Goal: Transaction & Acquisition: Purchase product/service

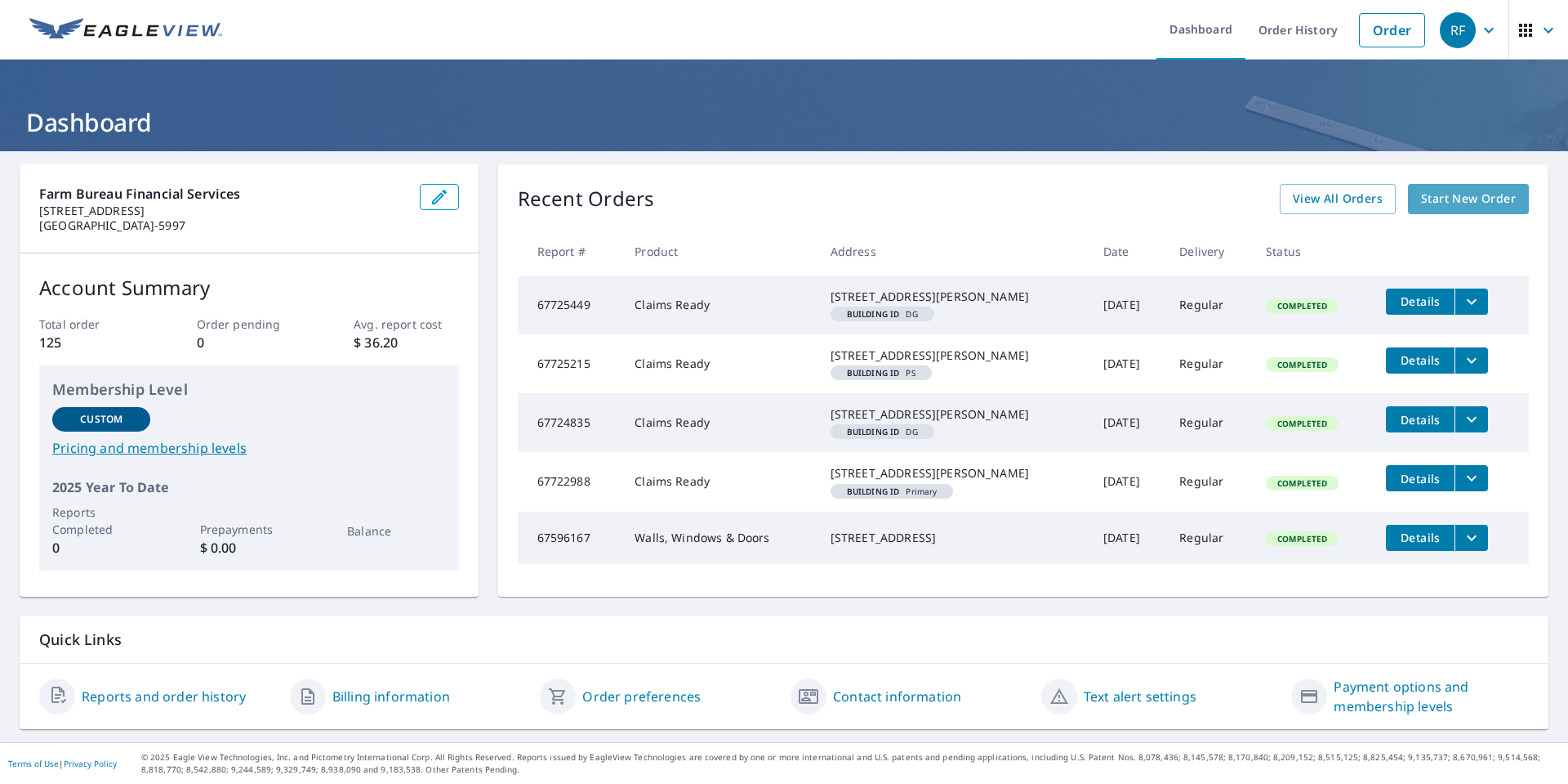
click at [1447, 201] on span "Start New Order" at bounding box center [1468, 199] width 95 height 21
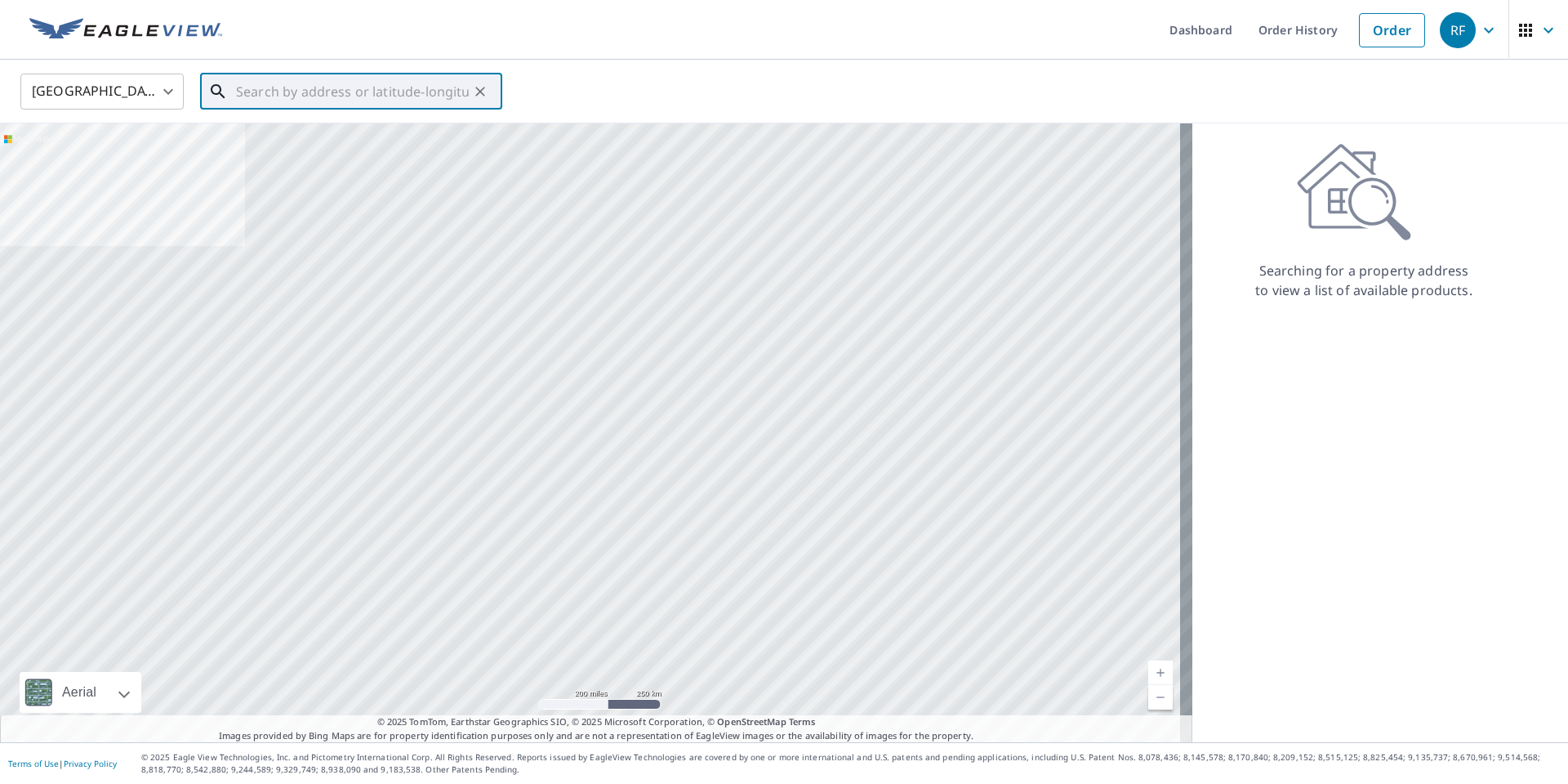
click at [301, 95] on input "text" at bounding box center [353, 91] width 233 height 46
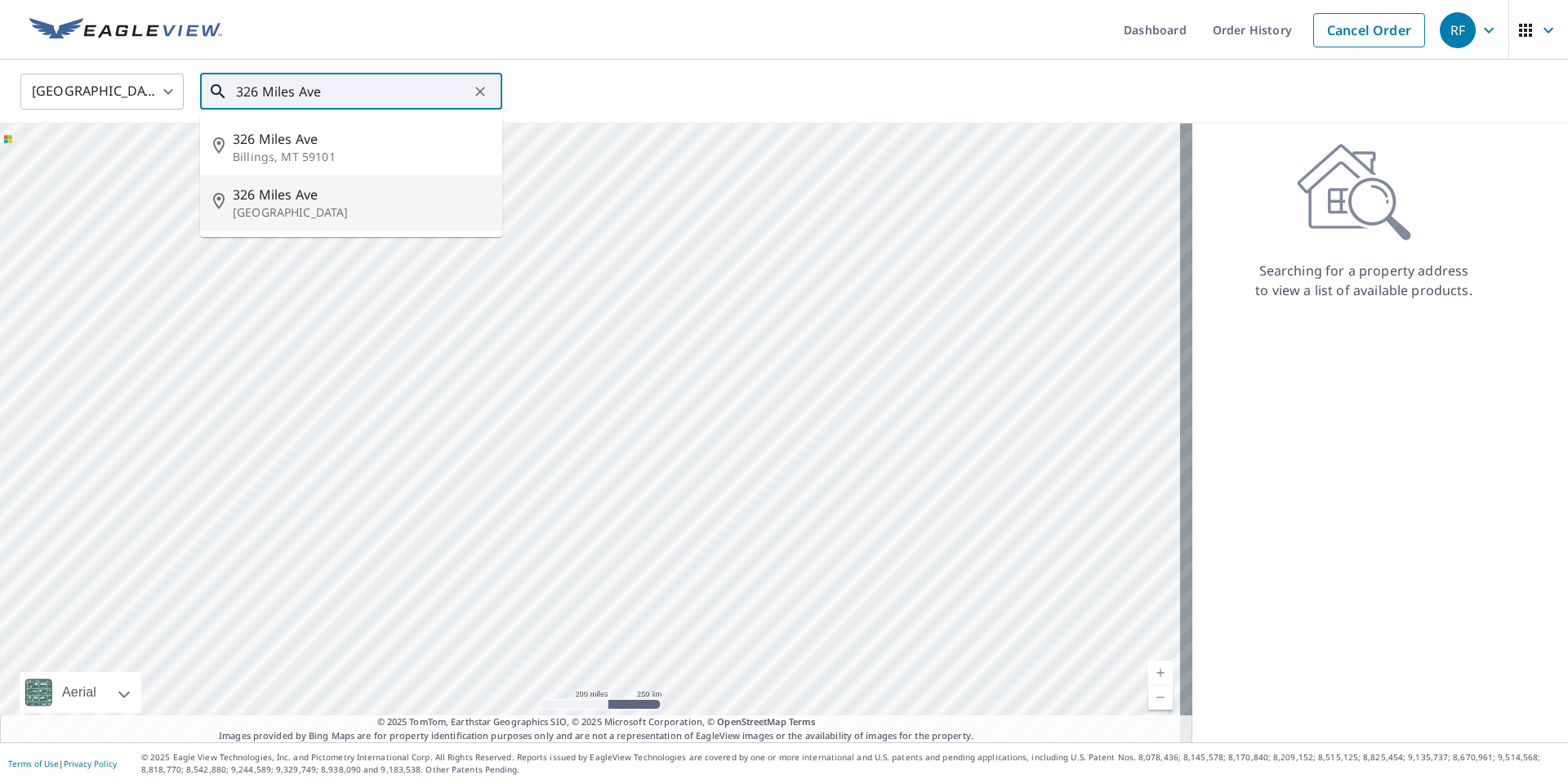
click at [266, 209] on p "[GEOGRAPHIC_DATA]" at bounding box center [361, 213] width 257 height 17
type input "[STREET_ADDRESS]"
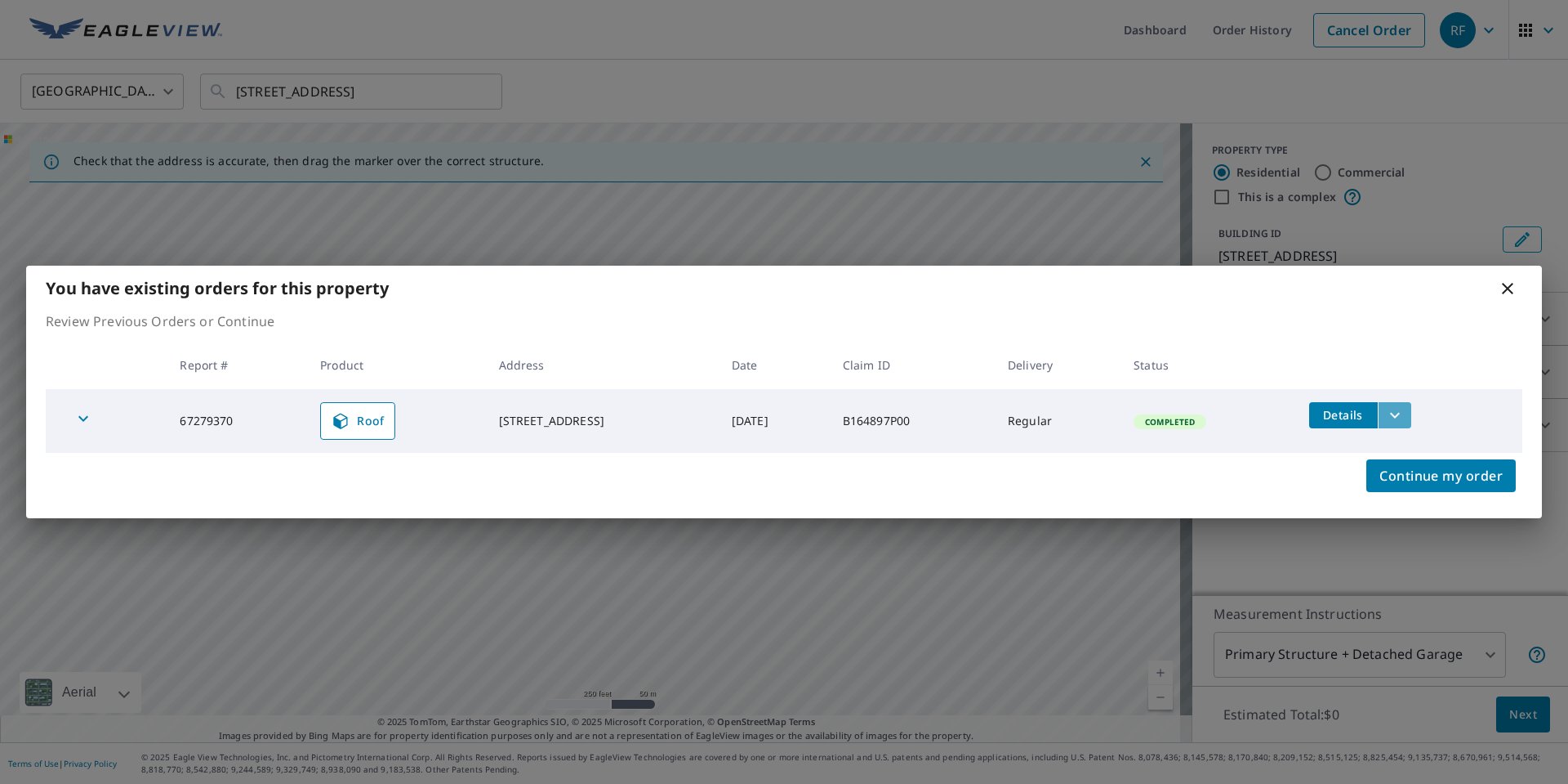
click at [1405, 416] on icon "filesDropdownBtn-67279370" at bounding box center [1395, 414] width 20 height 20
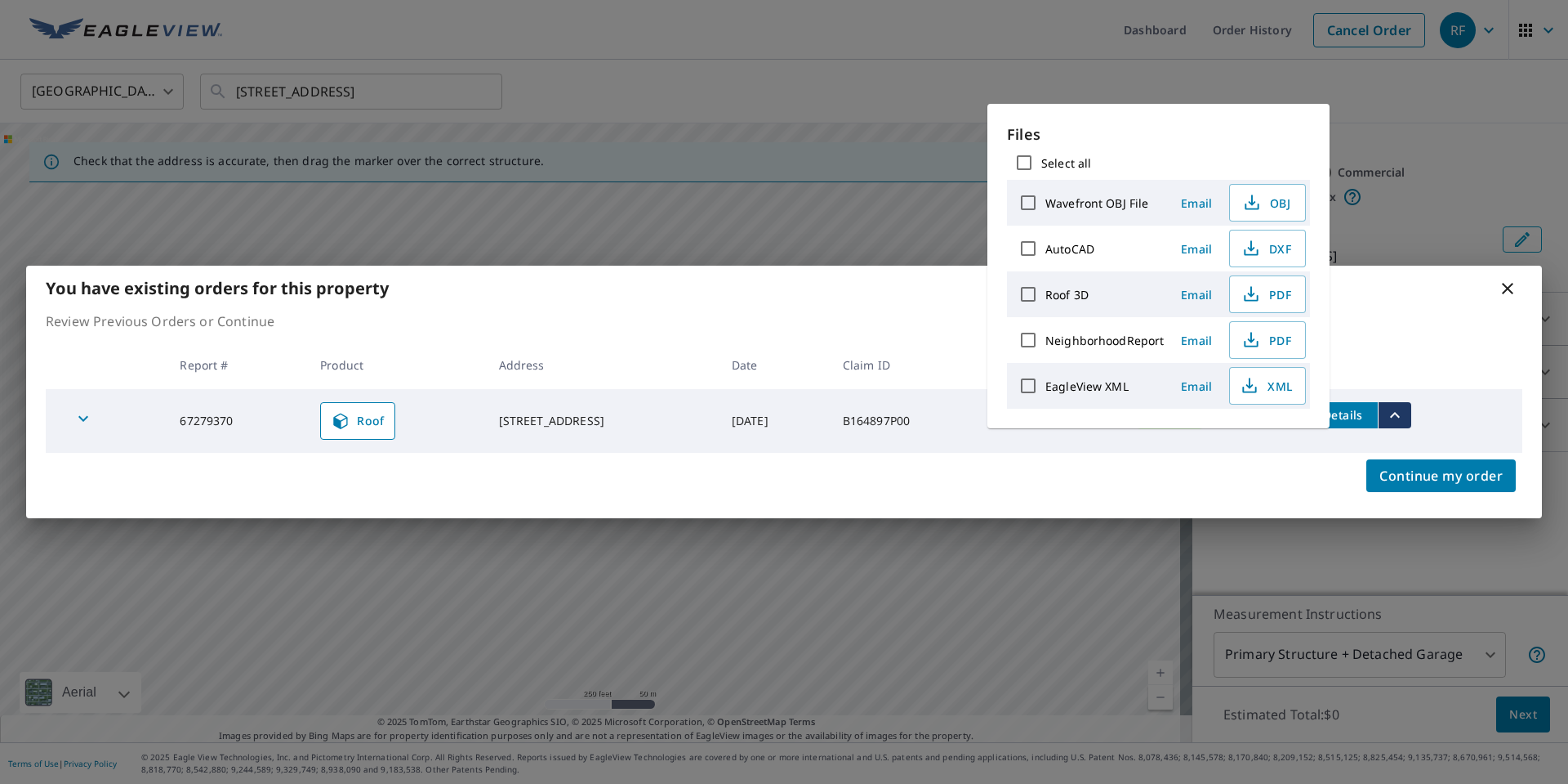
click at [1026, 296] on input "Roof 3D" at bounding box center [1028, 294] width 35 height 35
checkbox input "true"
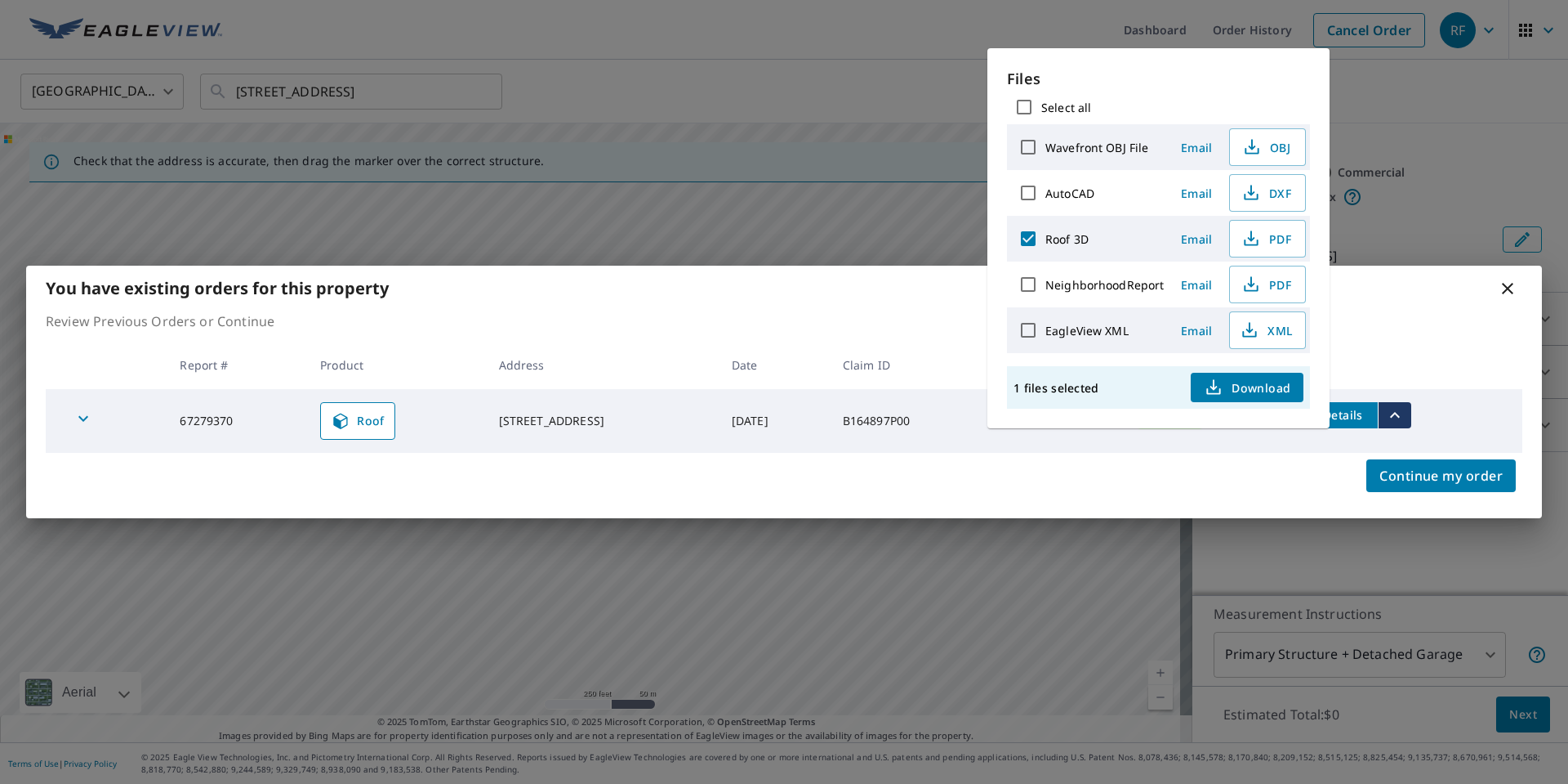
click at [1214, 387] on icon "button" at bounding box center [1214, 384] width 7 height 10
click at [1450, 177] on div "You have existing orders for this property Review Previous Orders or Continue R…" at bounding box center [784, 392] width 1568 height 784
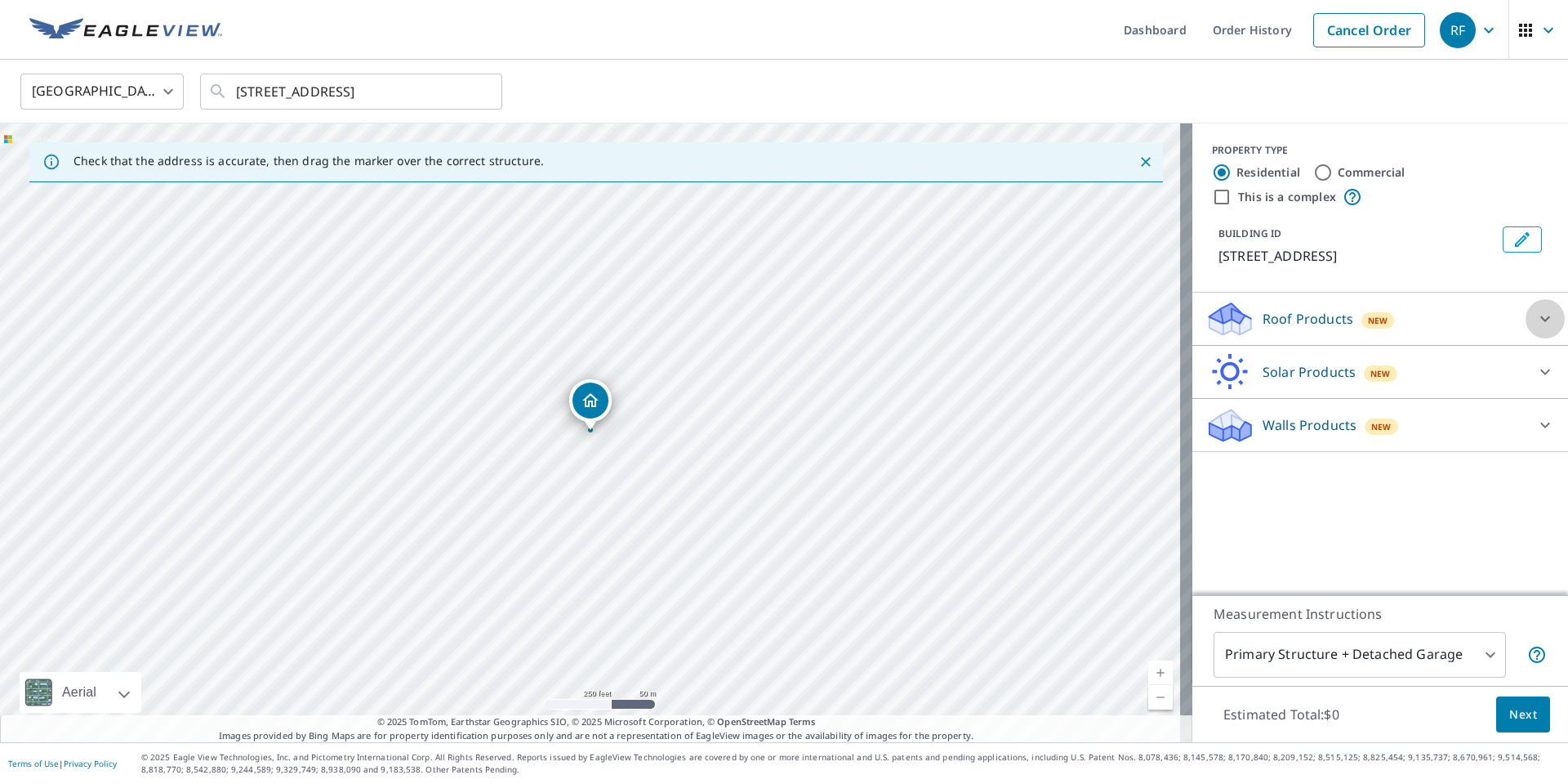
click at [1540, 319] on icon at bounding box center [1545, 319] width 10 height 6
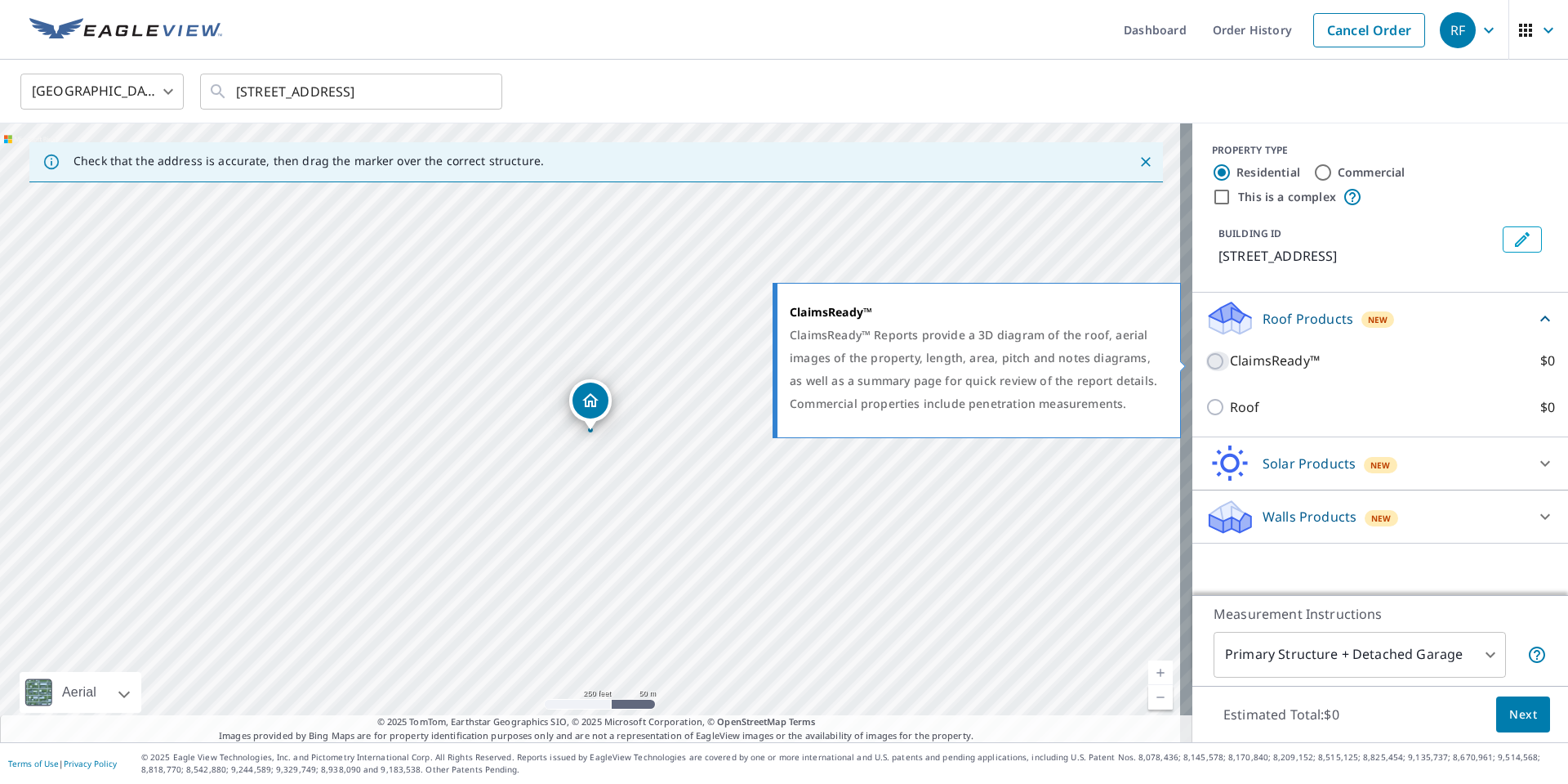
click at [1205, 363] on input "ClaimsReady™ $0" at bounding box center [1217, 360] width 24 height 20
checkbox input "true"
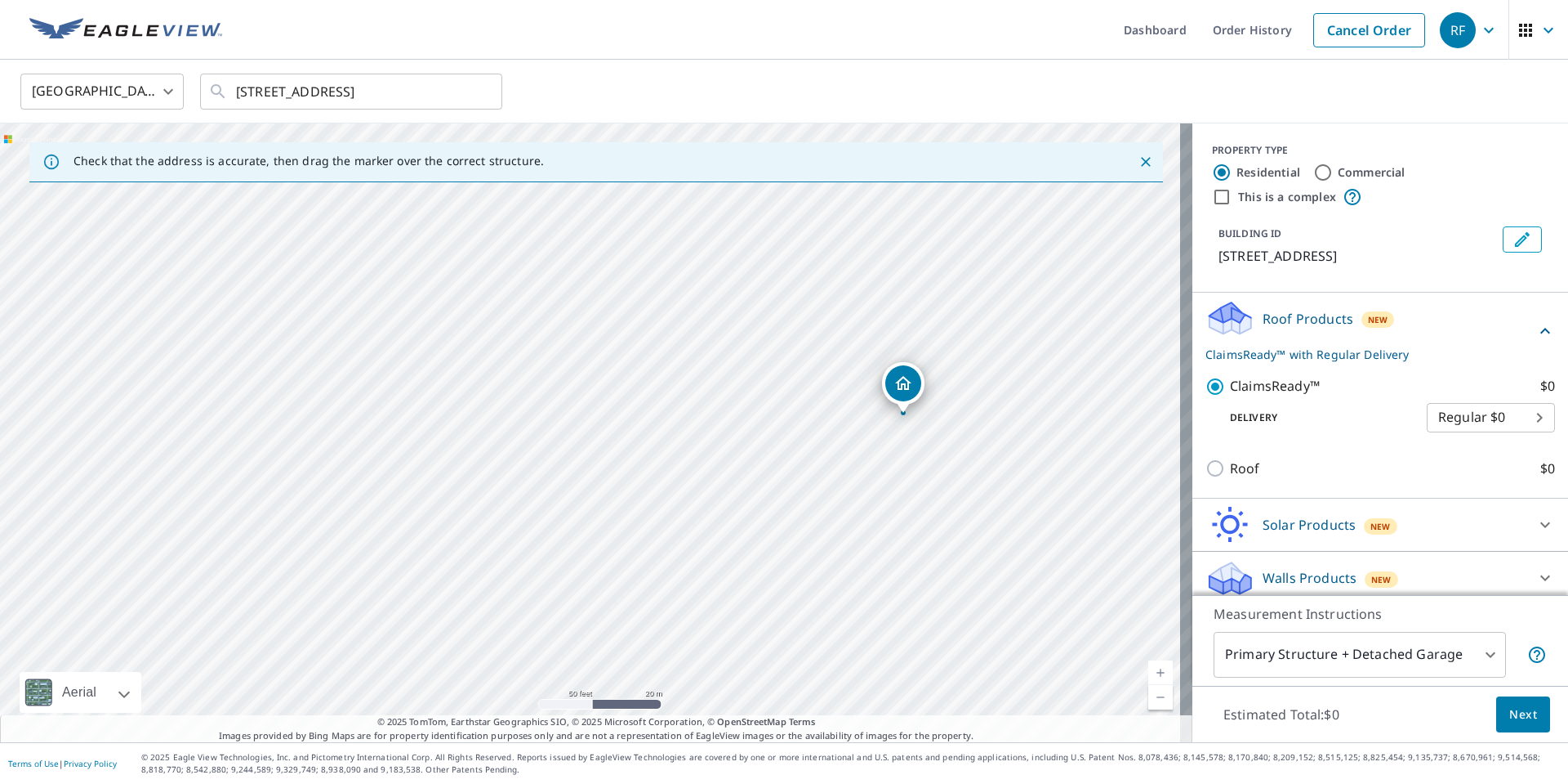
drag, startPoint x: 1127, startPoint y: 414, endPoint x: 744, endPoint y: 438, distance: 383.8
click at [744, 438] on div "[STREET_ADDRESS]" at bounding box center [596, 432] width 1192 height 619
click at [701, 493] on div "[STREET_ADDRESS]" at bounding box center [596, 432] width 1192 height 619
drag, startPoint x: 914, startPoint y: 407, endPoint x: 853, endPoint y: 461, distance: 81.5
click at [853, 461] on div "[STREET_ADDRESS]" at bounding box center [596, 432] width 1192 height 619
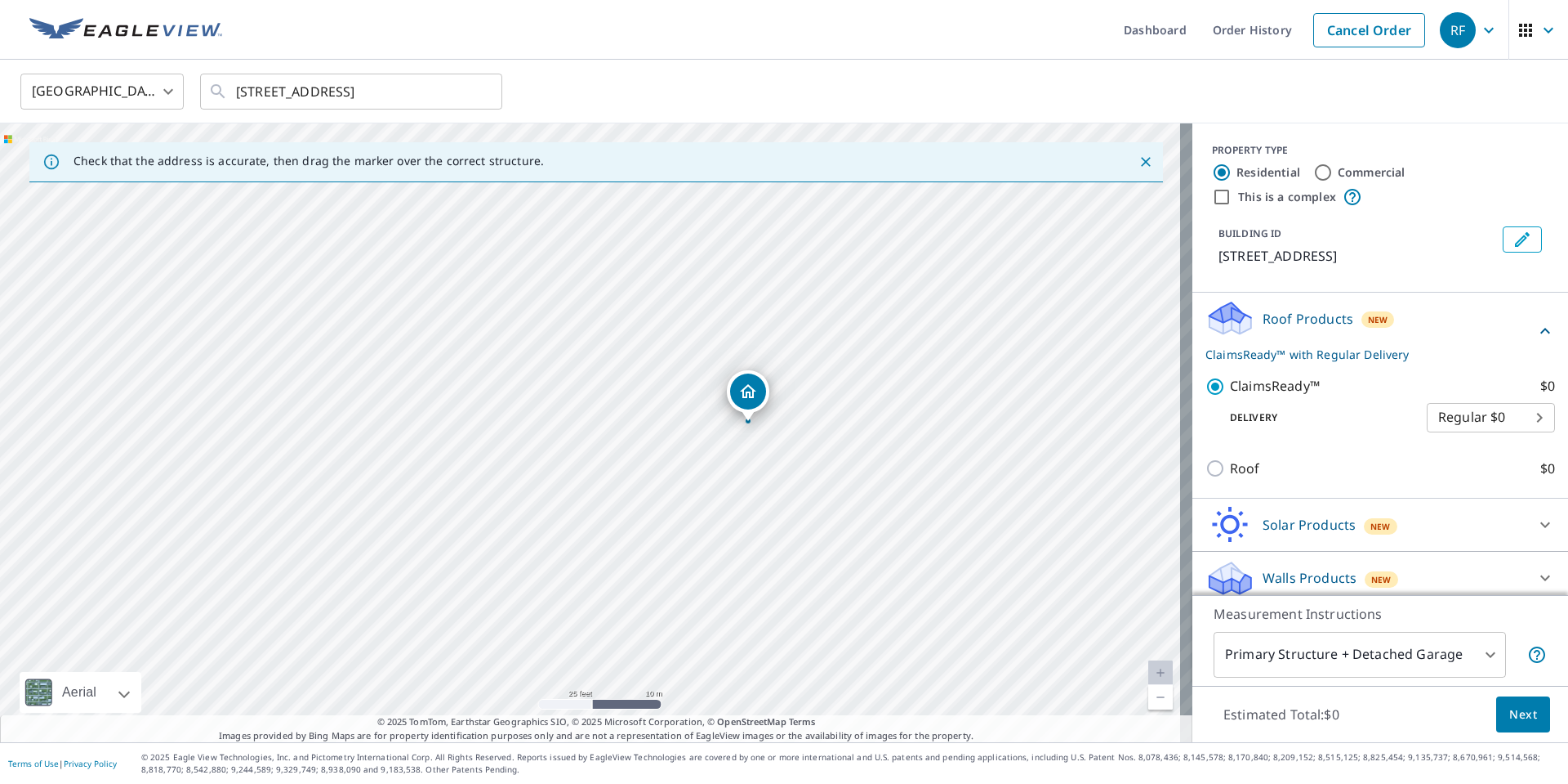
drag, startPoint x: 727, startPoint y: 453, endPoint x: 821, endPoint y: 421, distance: 99.3
click at [821, 421] on div "[STREET_ADDRESS]" at bounding box center [596, 432] width 1192 height 619
drag, startPoint x: 806, startPoint y: 427, endPoint x: 809, endPoint y: 468, distance: 41.1
click at [809, 468] on div "[STREET_ADDRESS]" at bounding box center [596, 432] width 1192 height 619
click at [1509, 707] on span "Next" at bounding box center [1523, 715] width 28 height 21
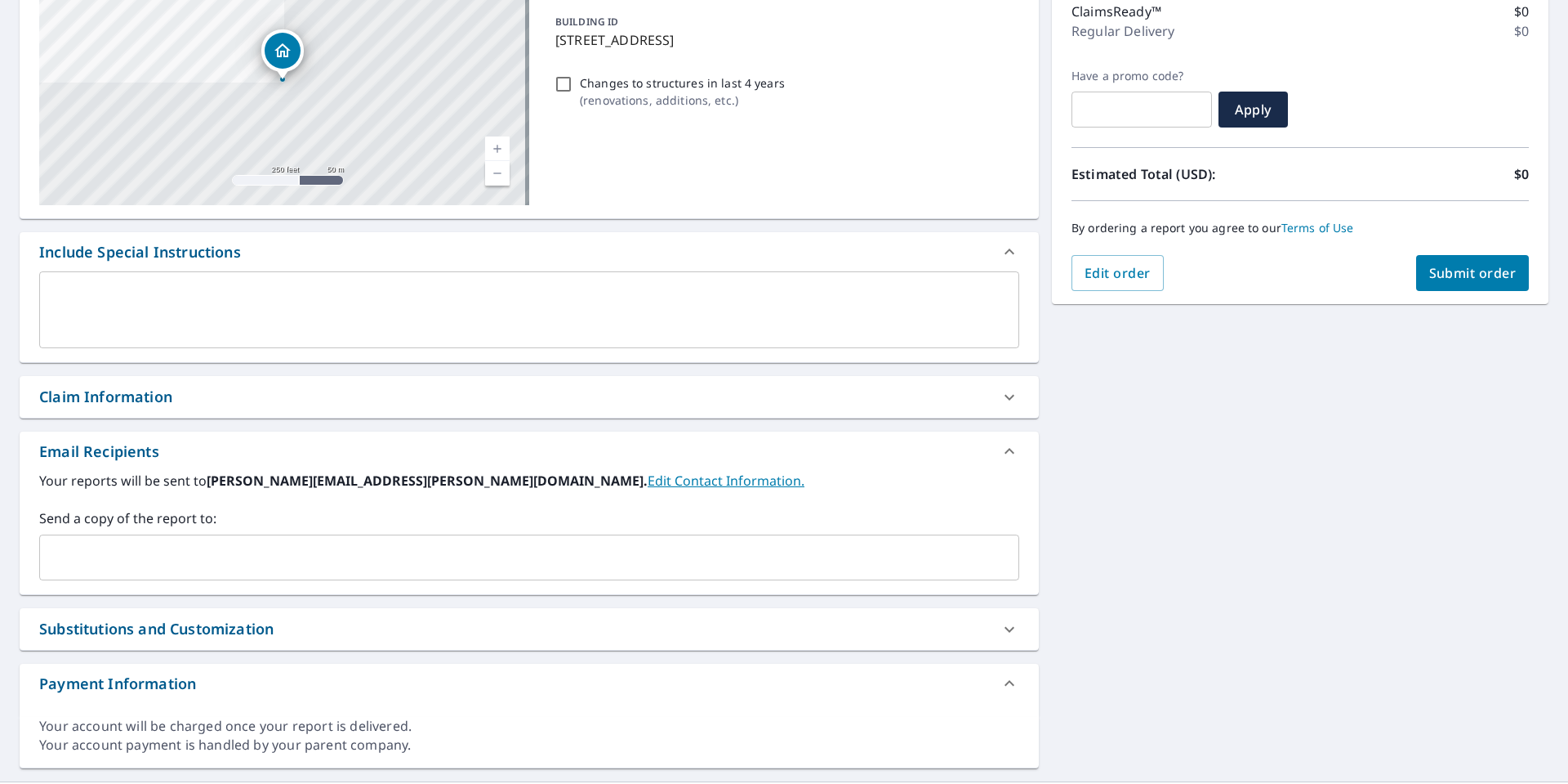
scroll to position [257, 0]
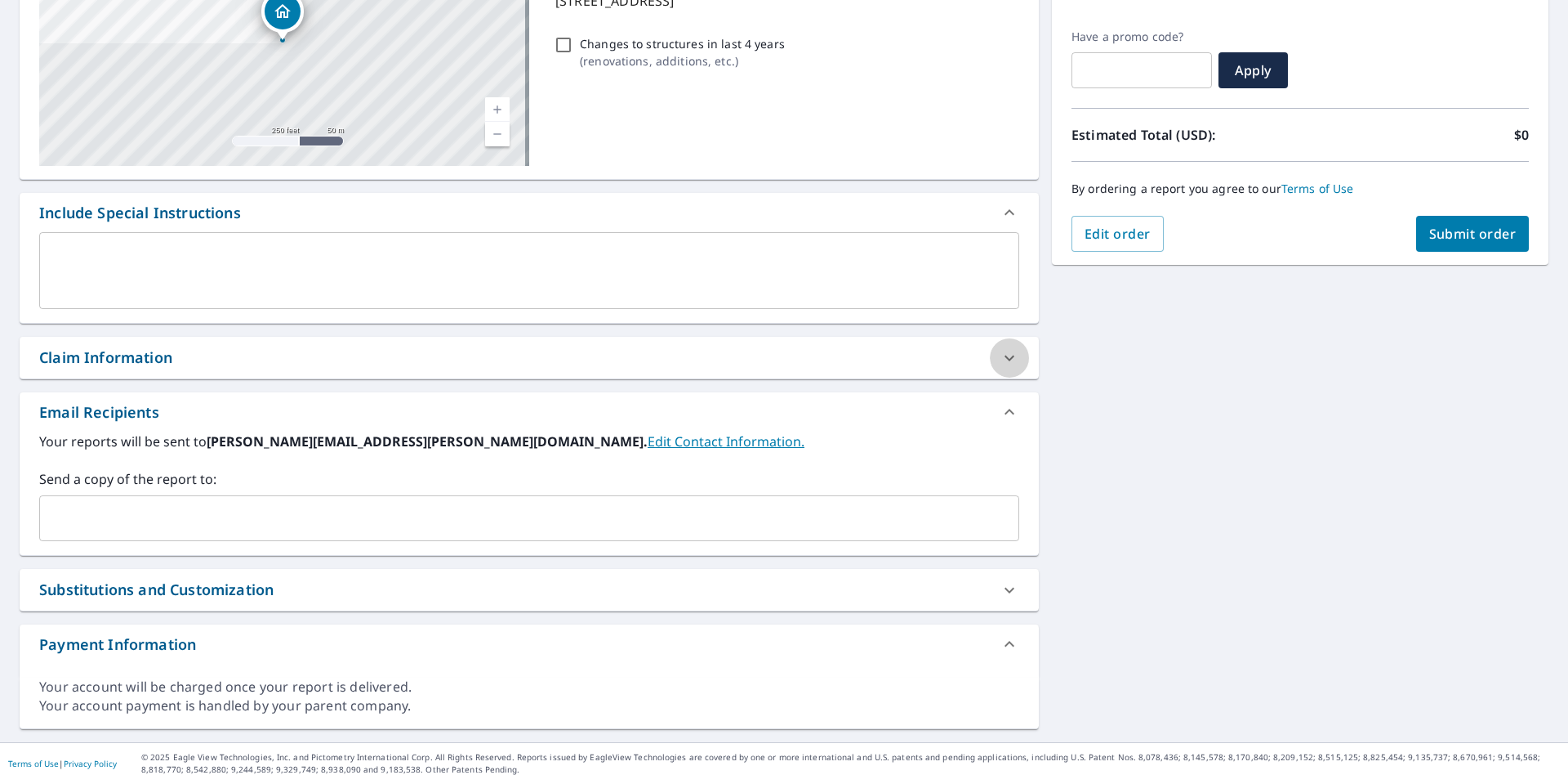
click at [1004, 355] on icon at bounding box center [1009, 357] width 20 height 20
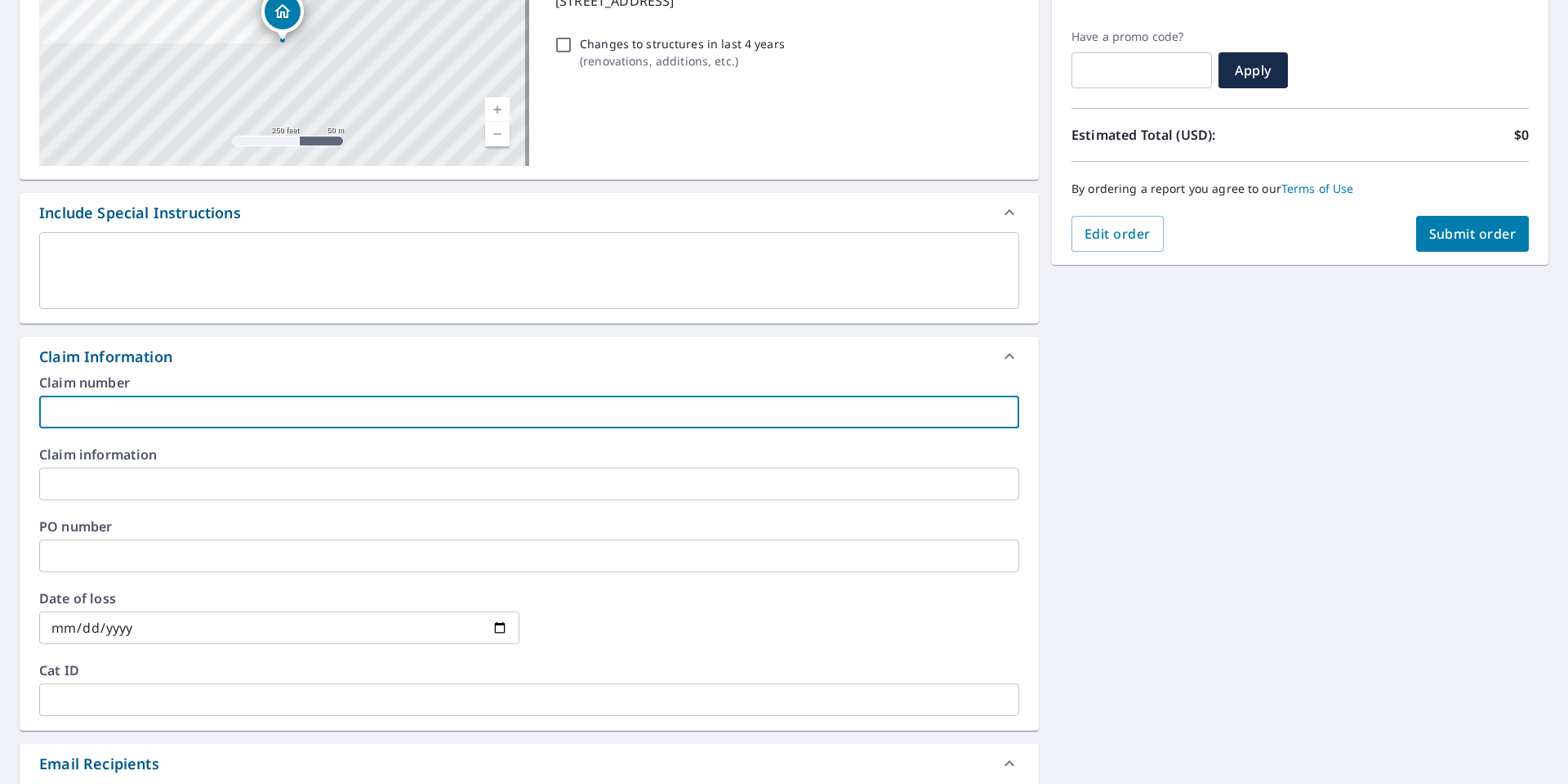
click at [141, 407] on input "text" at bounding box center [529, 412] width 980 height 33
click at [105, 412] on input "text" at bounding box center [529, 412] width 980 height 33
type input "B164897P00"
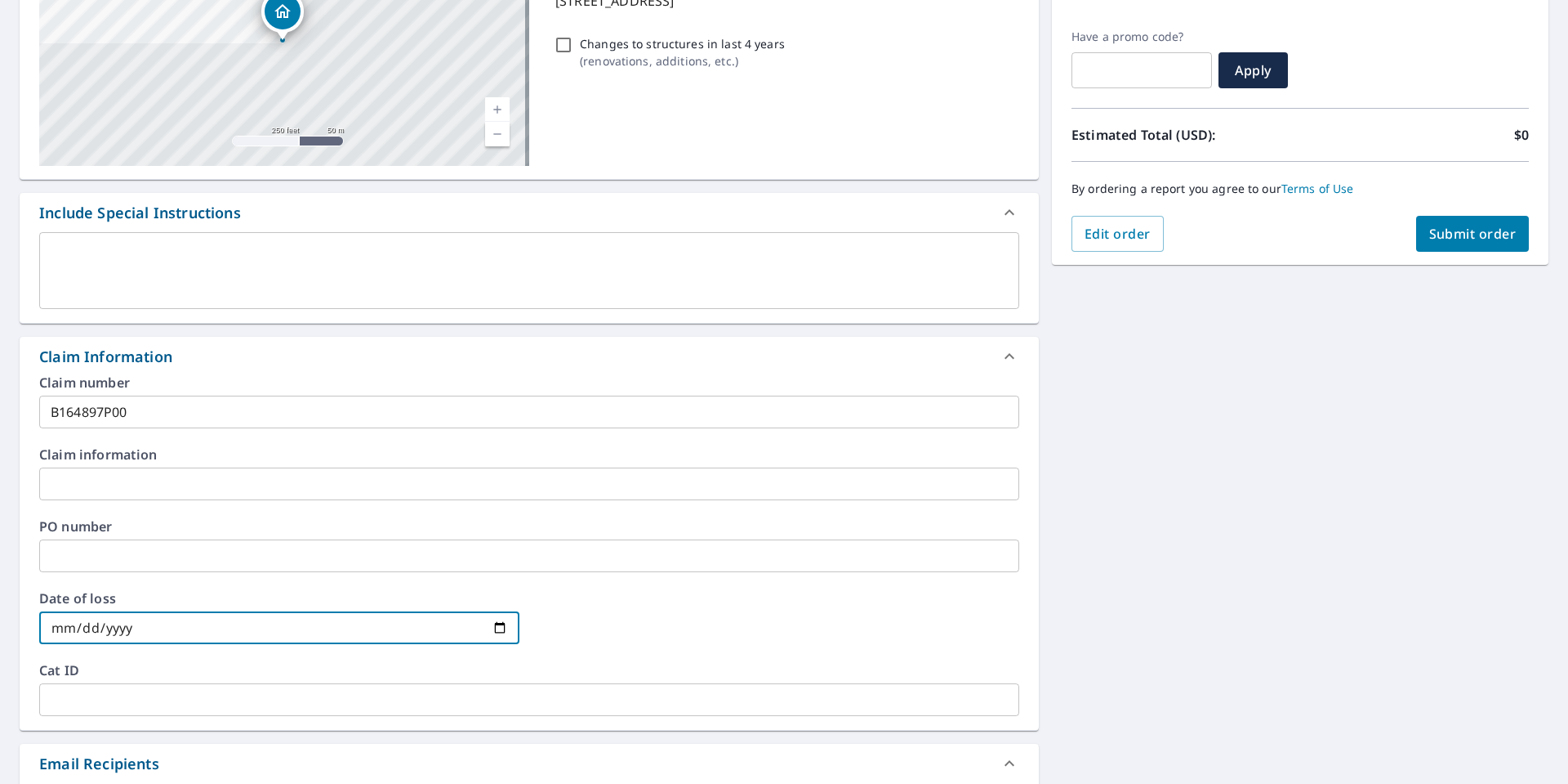
click at [59, 631] on input "date" at bounding box center [279, 627] width 480 height 33
click at [86, 625] on input "date" at bounding box center [279, 627] width 480 height 33
click at [52, 627] on input "date" at bounding box center [279, 627] width 480 height 33
type input "2025-09-03"
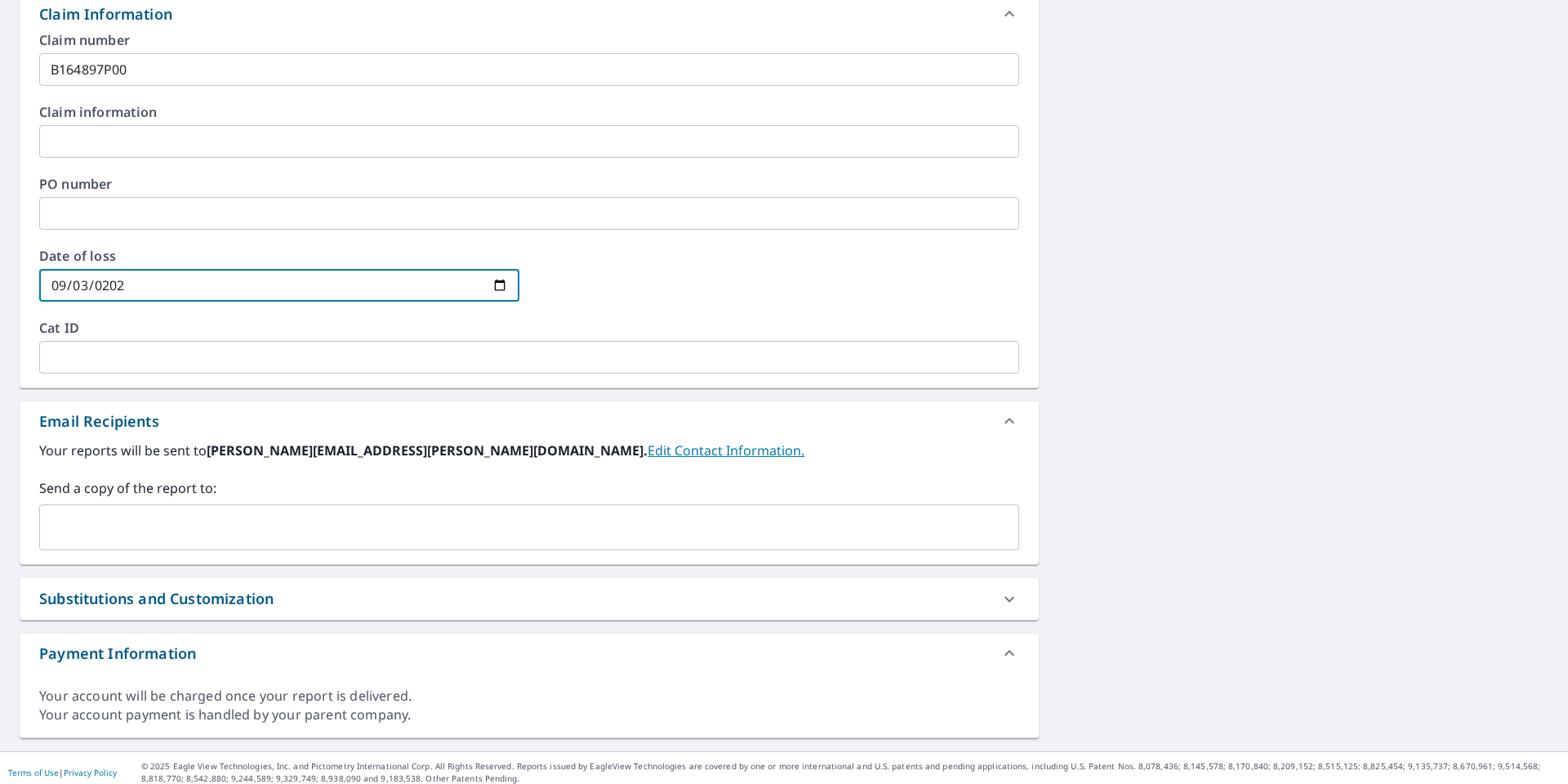
scroll to position [608, 0]
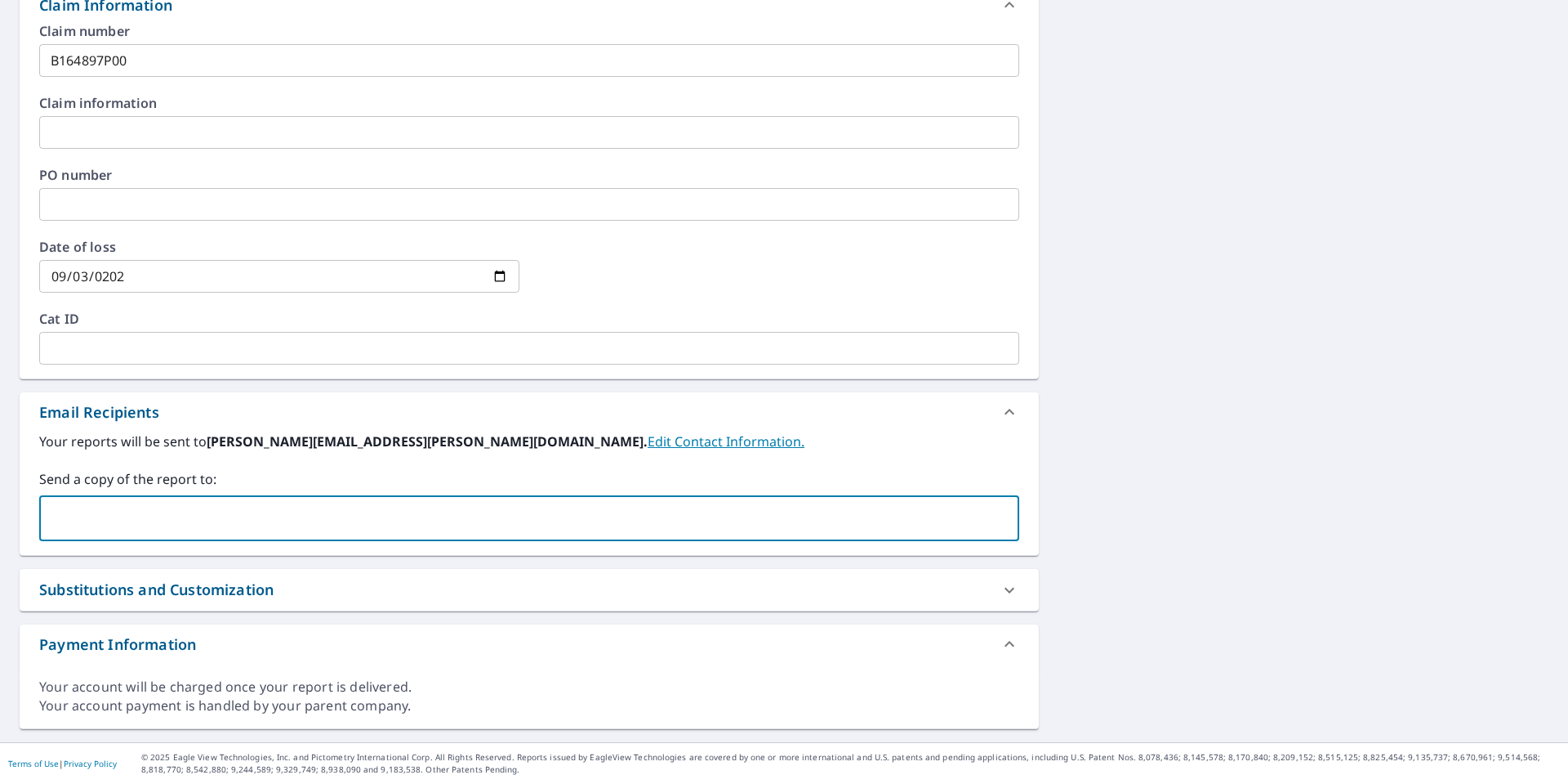
click at [143, 518] on input "text" at bounding box center [517, 517] width 941 height 31
type input "hunter.king@fbfs.com"
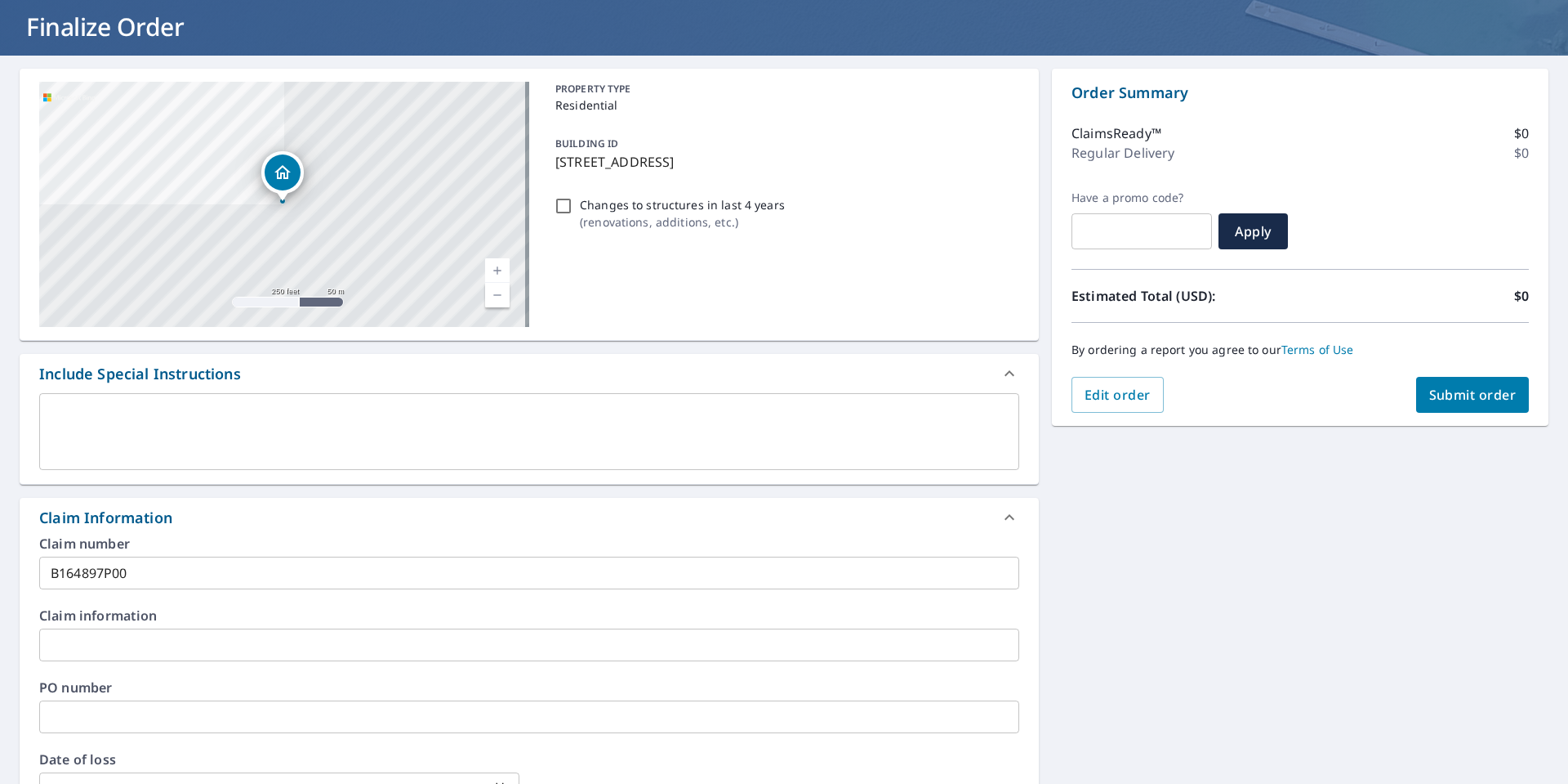
scroll to position [0, 0]
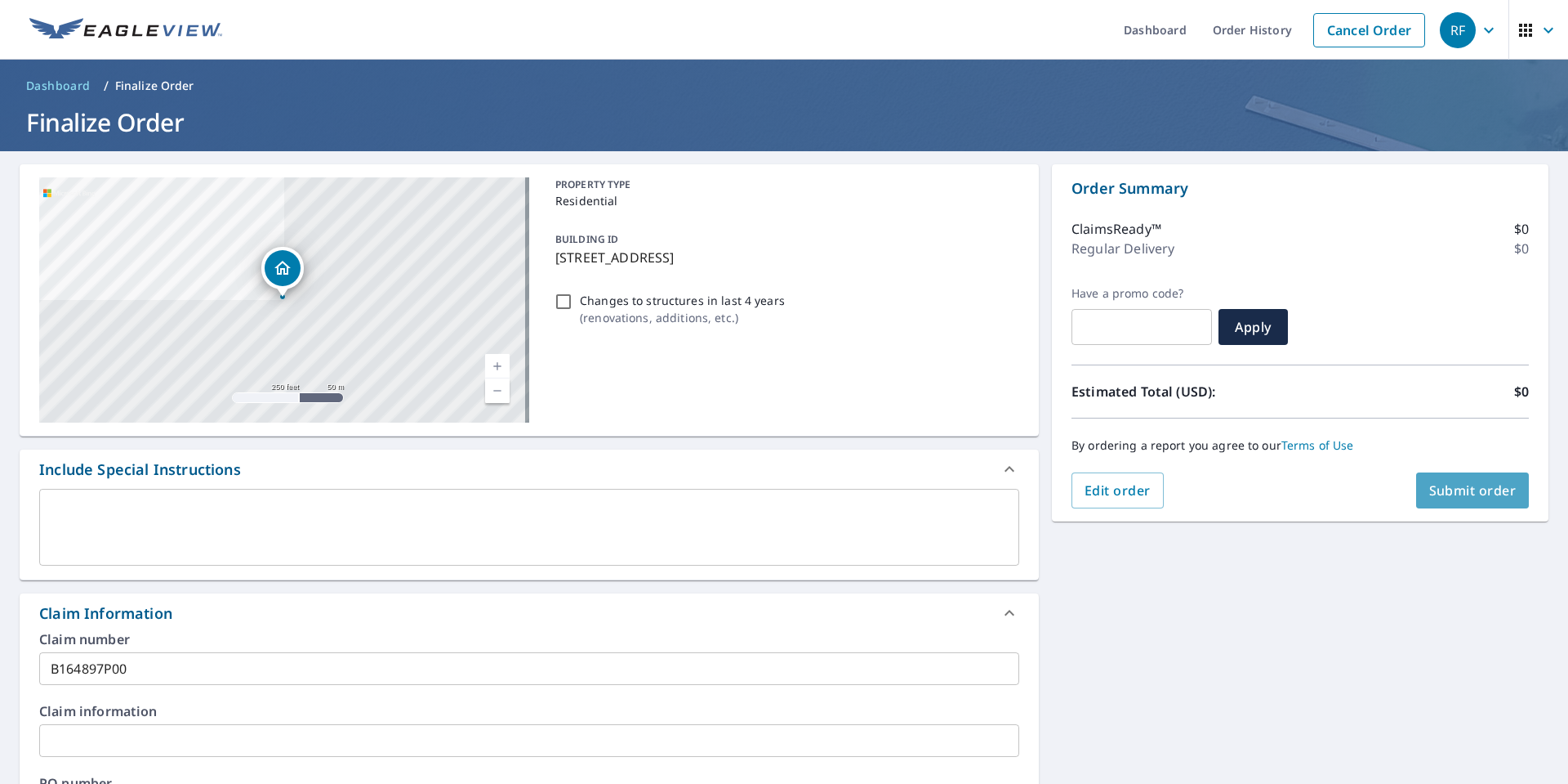
click at [1453, 495] on span "Submit order" at bounding box center [1473, 490] width 88 height 18
